Goal: Information Seeking & Learning: Learn about a topic

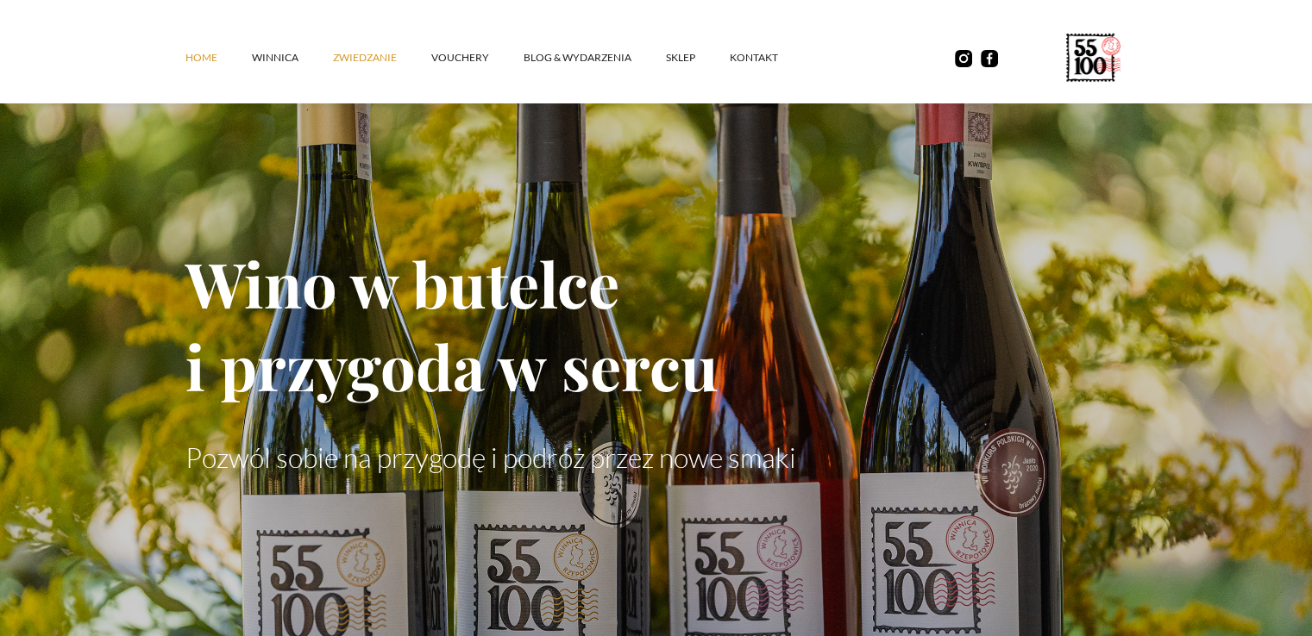
click at [369, 56] on link "ZWIEDZANIE" at bounding box center [382, 58] width 98 height 52
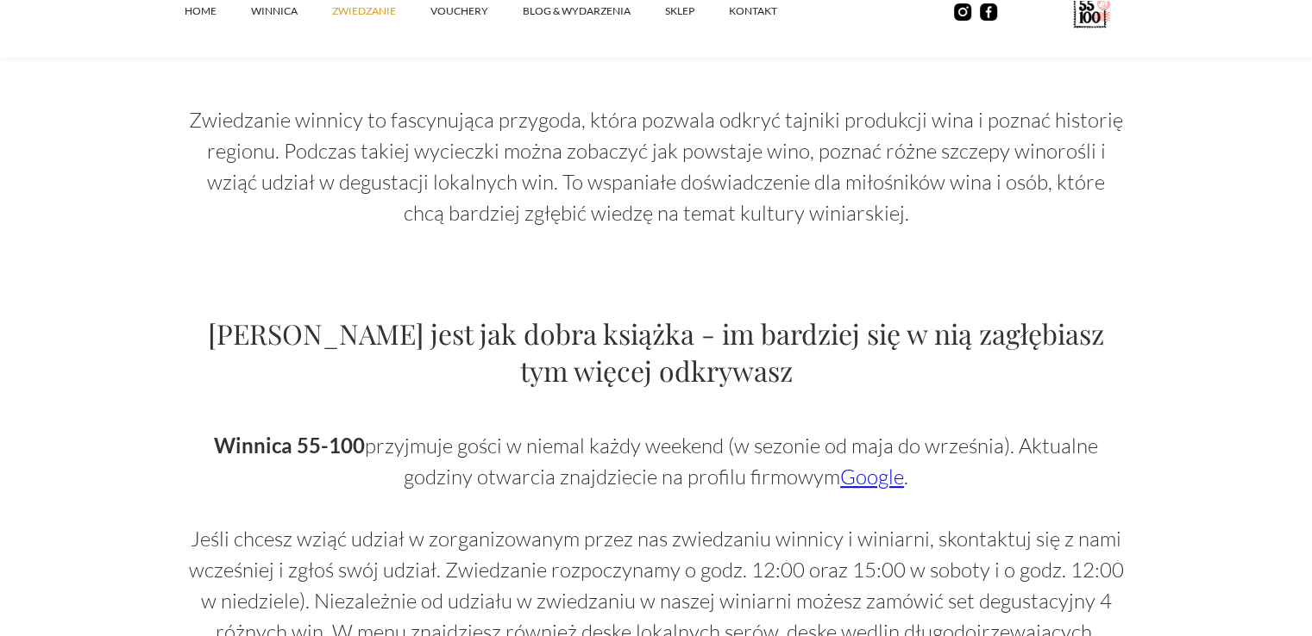
scroll to position [948, 0]
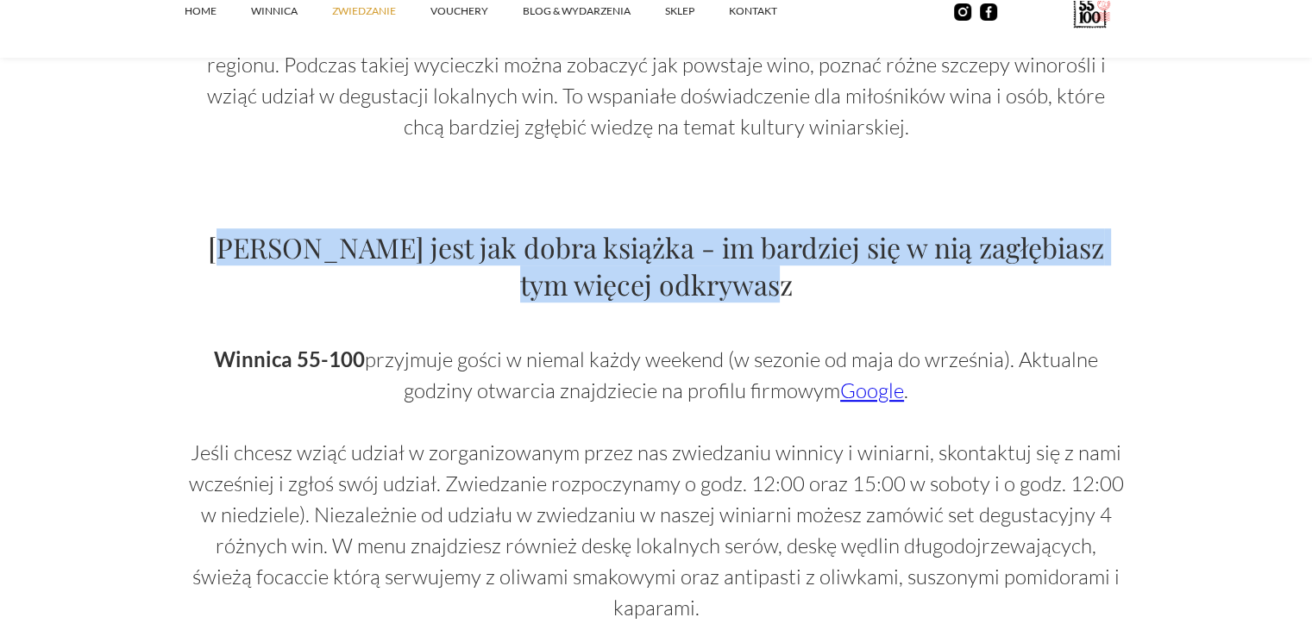
drag, startPoint x: 296, startPoint y: 243, endPoint x: 782, endPoint y: 285, distance: 488.1
click at [782, 285] on h2 "[PERSON_NAME] jest jak dobra książka - im bardziej się w nią zagłębiasz tym wię…" at bounding box center [656, 265] width 942 height 74
drag, startPoint x: 284, startPoint y: 242, endPoint x: 851, endPoint y: 296, distance: 569.9
click at [851, 296] on h2 "[PERSON_NAME] jest jak dobra książka - im bardziej się w nią zagłębiasz tym wię…" at bounding box center [656, 265] width 942 height 74
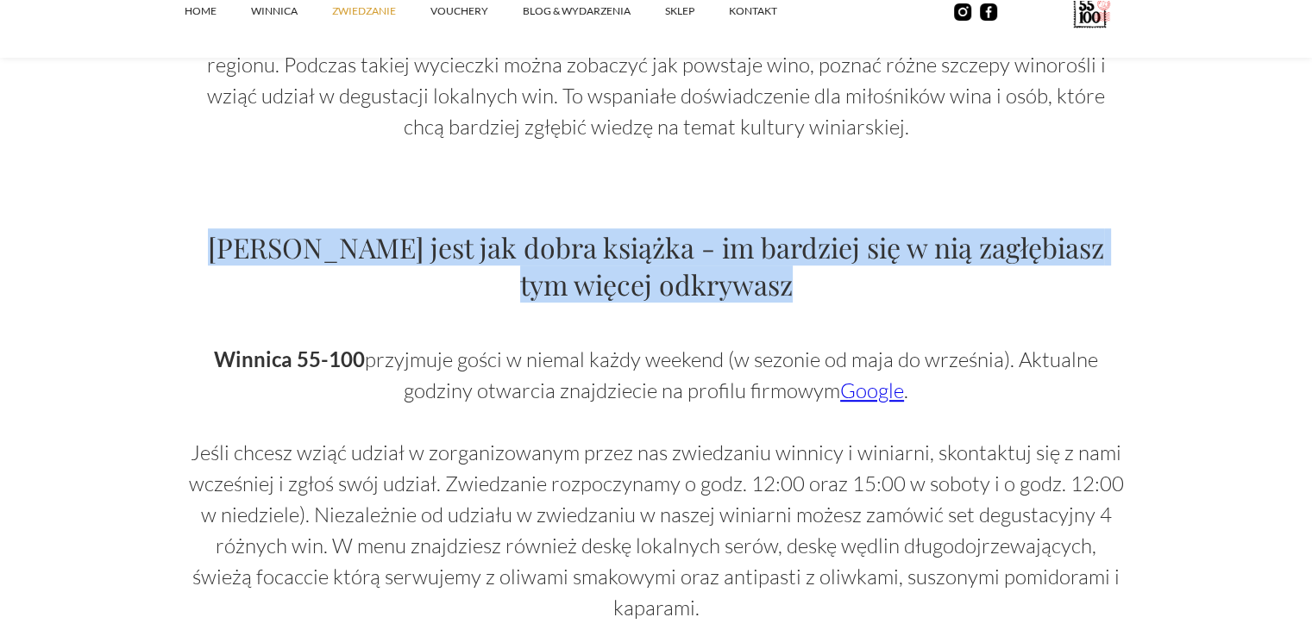
click at [850, 296] on h2 "[PERSON_NAME] jest jak dobra książka - im bardziej się w nią zagłębiasz tym wię…" at bounding box center [656, 265] width 942 height 74
drag, startPoint x: 819, startPoint y: 287, endPoint x: 293, endPoint y: 259, distance: 526.8
click at [293, 259] on h2 "[PERSON_NAME] jest jak dobra książka - im bardziej się w nią zagłębiasz tym wię…" at bounding box center [656, 265] width 942 height 74
drag, startPoint x: 270, startPoint y: 242, endPoint x: 796, endPoint y: 296, distance: 528.7
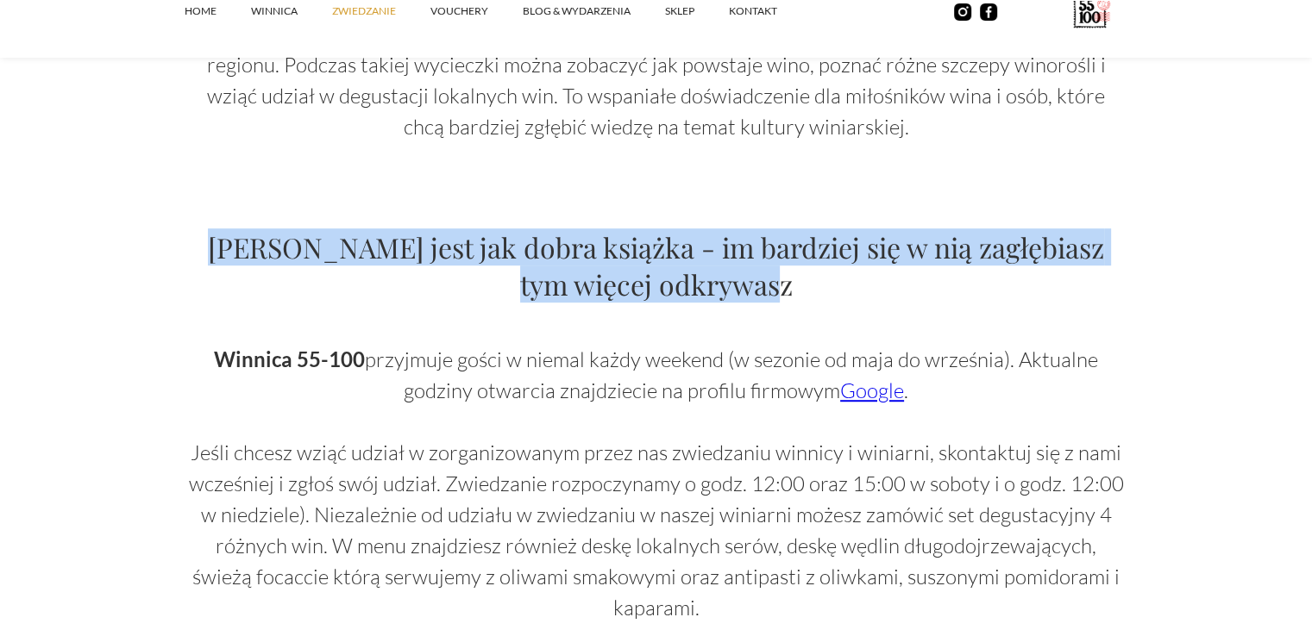
click at [779, 296] on h2 "[PERSON_NAME] jest jak dobra książka - im bardziej się w nią zagłębiasz tym wię…" at bounding box center [656, 265] width 942 height 74
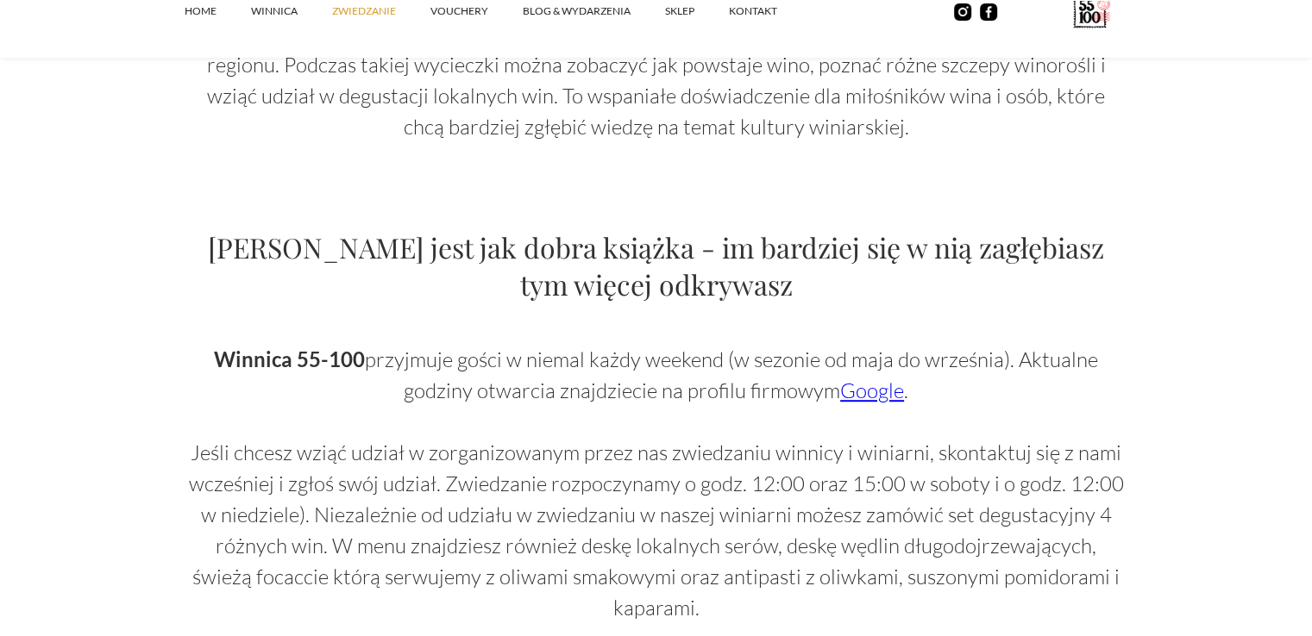
click at [803, 296] on h2 "[PERSON_NAME] jest jak dobra książka - im bardziej się w nią zagłębiasz tym wię…" at bounding box center [656, 265] width 942 height 74
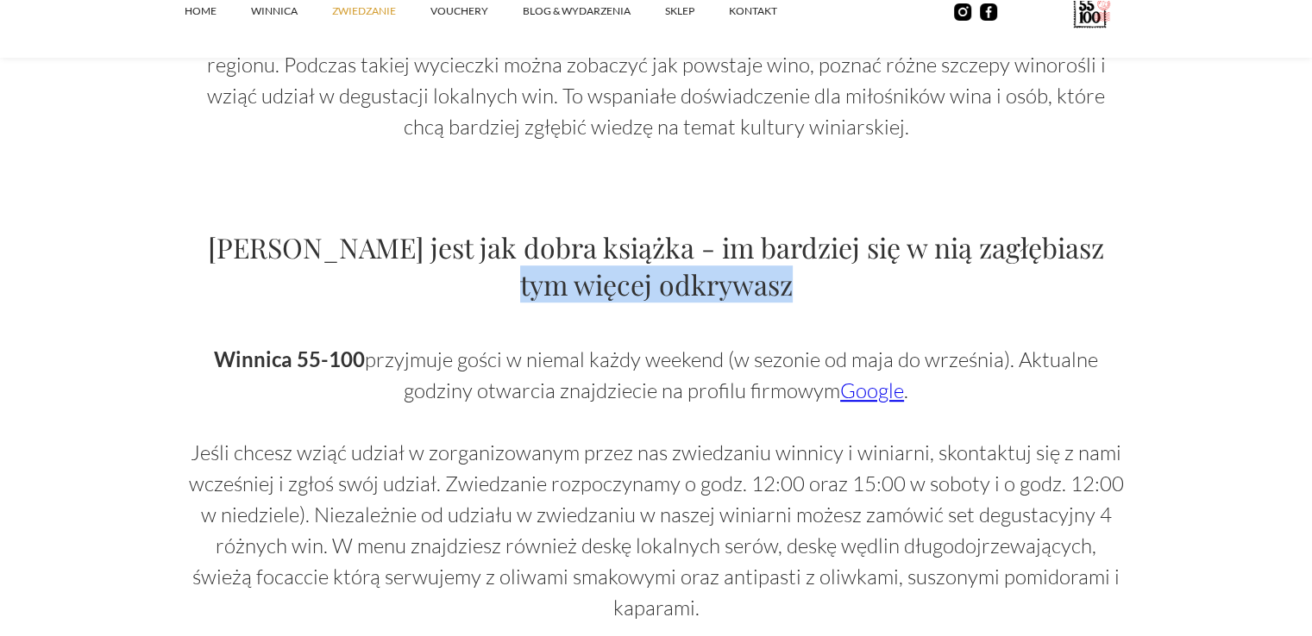
drag, startPoint x: 827, startPoint y: 295, endPoint x: 285, endPoint y: 287, distance: 542.4
click at [285, 287] on h2 "[PERSON_NAME] jest jak dobra książka - im bardziej się w nią zagłębiasz tym wię…" at bounding box center [656, 265] width 942 height 74
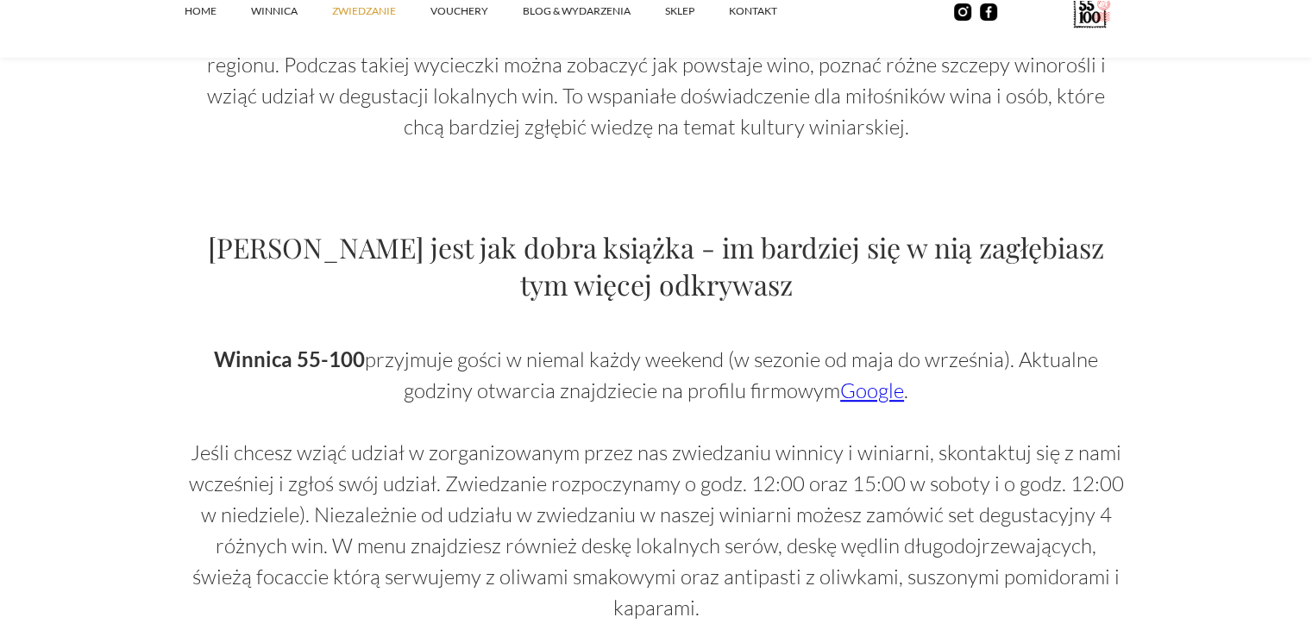
click at [283, 251] on h2 "[PERSON_NAME] jest jak dobra książka - im bardziej się w nią zagłębiasz tym wię…" at bounding box center [656, 265] width 942 height 74
